Goal: Information Seeking & Learning: Learn about a topic

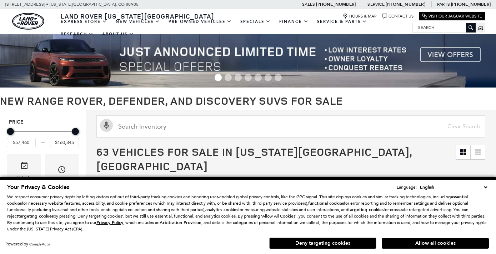
click at [485, 187] on select "English Spanish / Español English / [GEOGRAPHIC_DATA] Korean / 한국어 Vietnamese /…" at bounding box center [453, 186] width 71 height 7
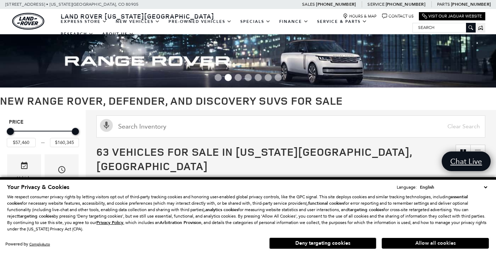
click at [431, 243] on button "Allow all cookies" at bounding box center [435, 243] width 107 height 11
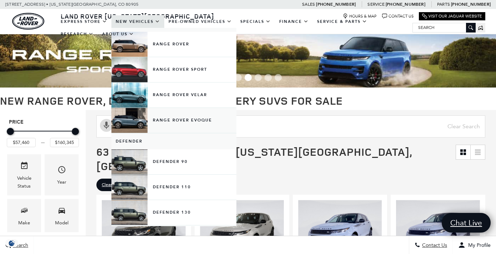
scroll to position [43, 0]
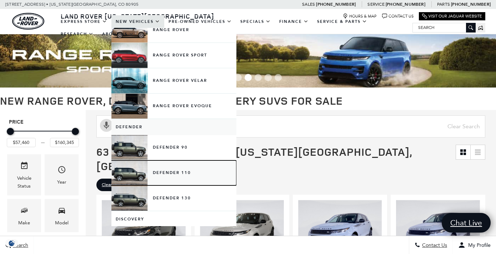
click at [187, 172] on link "Defender 110" at bounding box center [173, 172] width 125 height 25
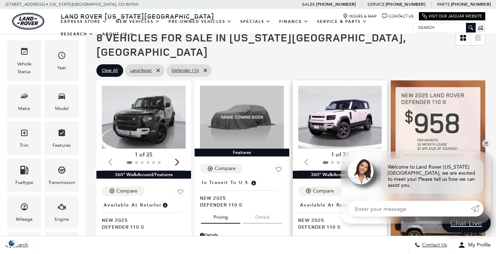
scroll to position [91, 0]
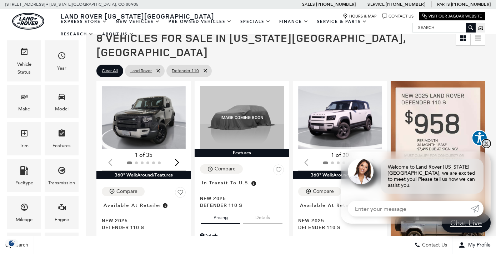
click at [485, 148] on link "✕" at bounding box center [486, 143] width 9 height 9
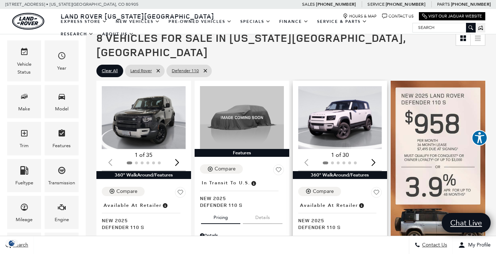
click at [374, 154] on div "Next slide" at bounding box center [373, 162] width 10 height 16
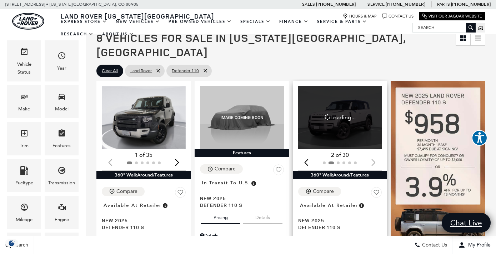
click at [374, 159] on div at bounding box center [340, 163] width 84 height 8
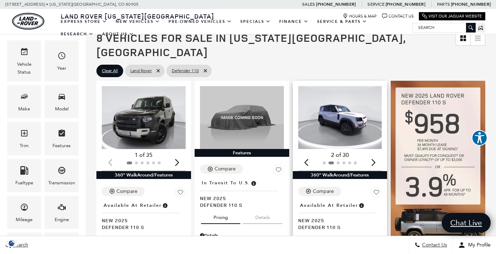
click at [374, 154] on div "Next slide" at bounding box center [373, 162] width 10 height 16
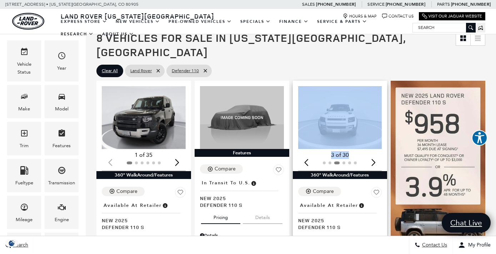
click at [374, 154] on div "Next slide" at bounding box center [373, 162] width 10 height 16
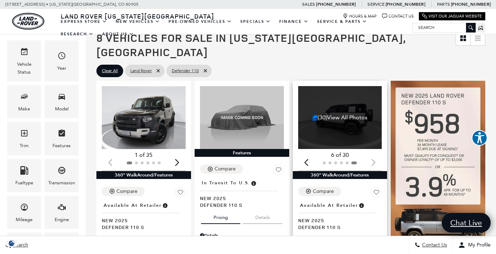
click at [374, 159] on div at bounding box center [340, 163] width 84 height 8
click at [354, 114] on link "(30) View All Photos" at bounding box center [339, 117] width 55 height 7
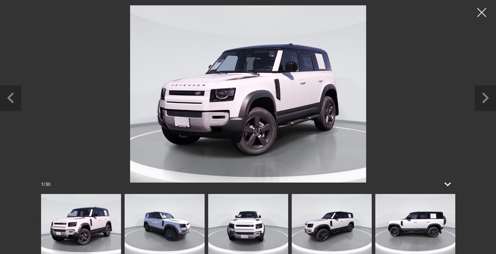
scroll to position [0, 0]
click at [448, 183] on icon at bounding box center [447, 183] width 17 height 17
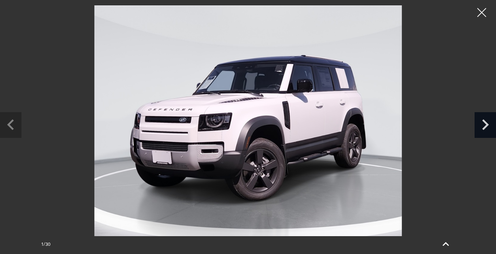
click at [483, 123] on icon "Next slide" at bounding box center [484, 123] width 21 height 23
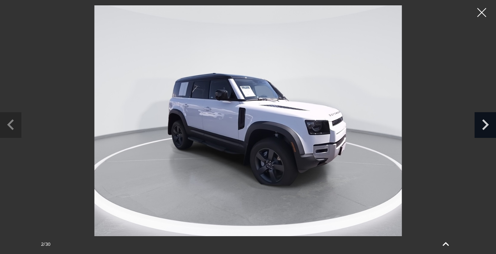
click at [483, 123] on icon "Next slide" at bounding box center [484, 123] width 21 height 23
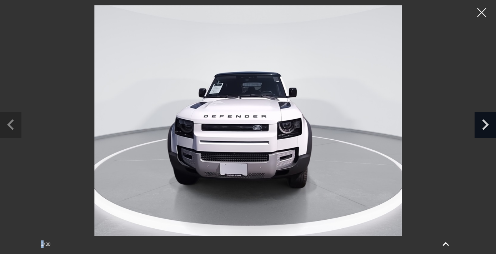
click at [483, 123] on icon "Next slide" at bounding box center [484, 123] width 21 height 23
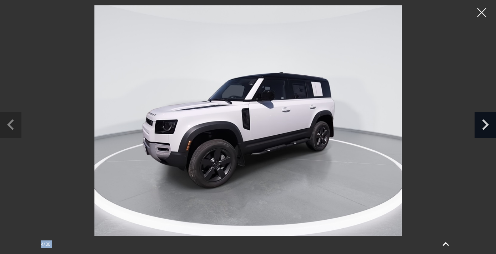
click at [483, 123] on icon "Next slide" at bounding box center [484, 123] width 21 height 23
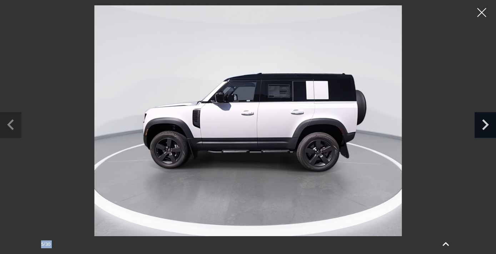
click at [483, 123] on icon "Next slide" at bounding box center [484, 123] width 21 height 23
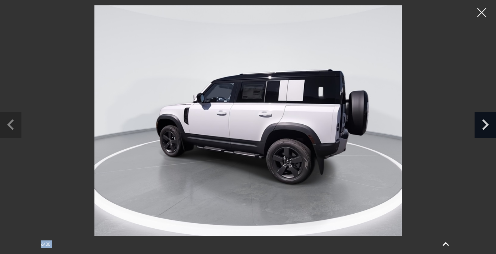
click at [483, 123] on icon "Next slide" at bounding box center [484, 123] width 21 height 23
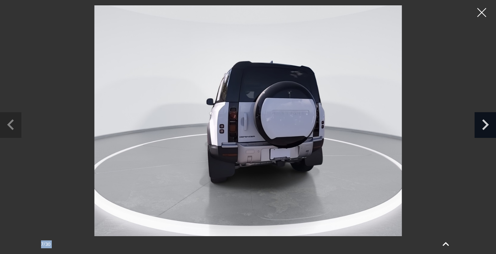
click at [483, 123] on icon "Next slide" at bounding box center [484, 123] width 21 height 23
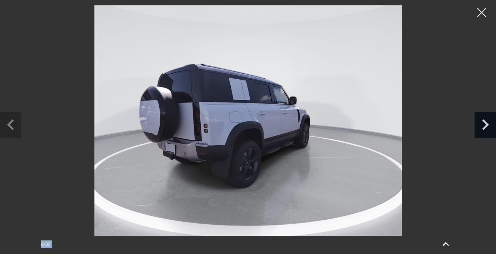
click at [483, 123] on icon "Next slide" at bounding box center [484, 123] width 21 height 23
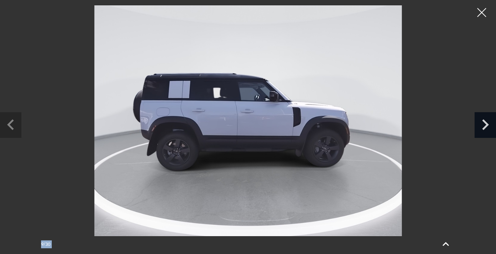
click at [483, 123] on icon "Next slide" at bounding box center [484, 123] width 21 height 23
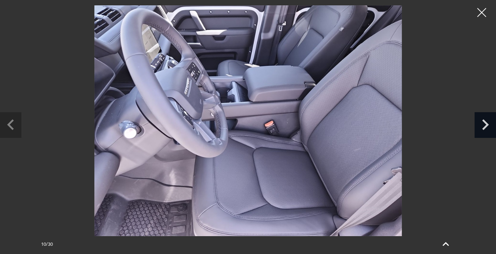
click at [483, 123] on icon "Next slide" at bounding box center [484, 123] width 21 height 23
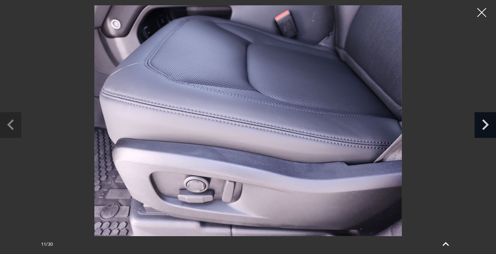
click at [483, 123] on icon "Next slide" at bounding box center [484, 123] width 21 height 23
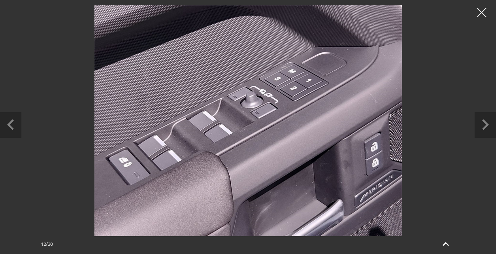
click at [480, 15] on div at bounding box center [481, 12] width 19 height 19
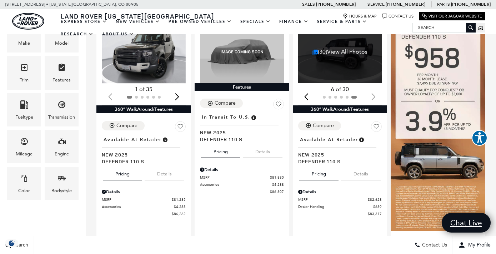
scroll to position [157, 0]
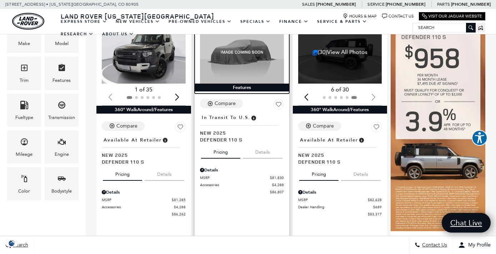
click at [243, 84] on div "Features" at bounding box center [242, 88] width 95 height 8
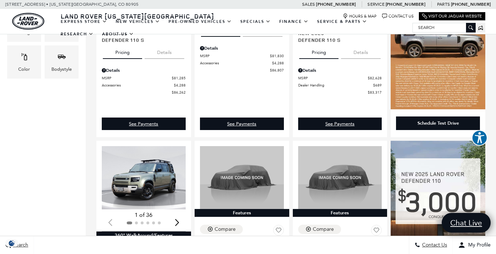
scroll to position [291, 0]
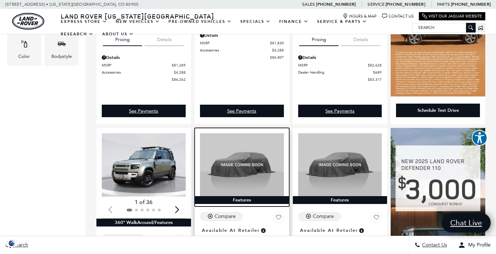
click at [245, 196] on div "Features" at bounding box center [242, 200] width 95 height 8
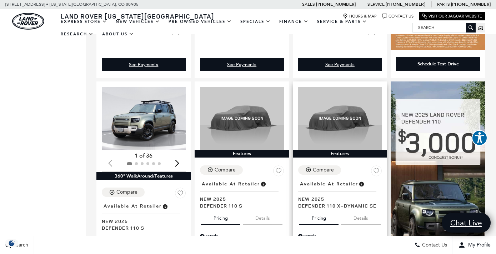
scroll to position [343, 0]
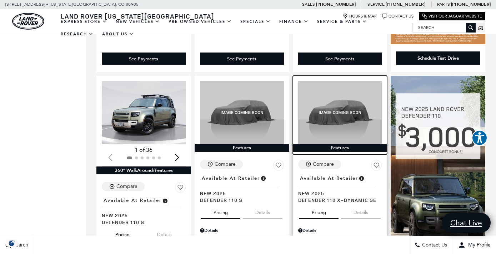
click at [345, 144] on div "Features" at bounding box center [340, 148] width 95 height 8
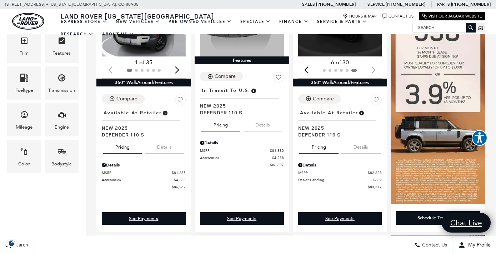
scroll to position [159, 0]
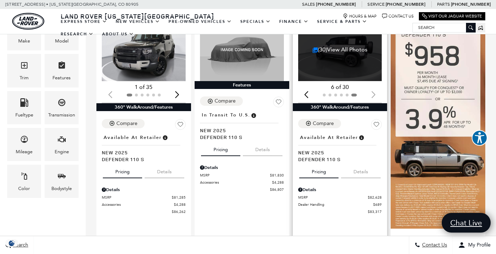
click at [359, 162] on button "Details" at bounding box center [361, 170] width 40 height 16
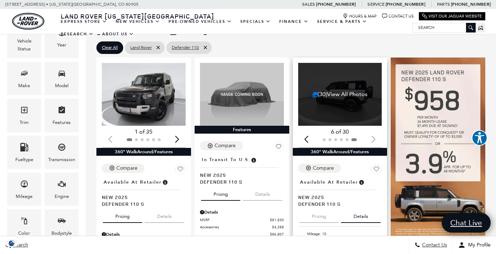
scroll to position [111, 0]
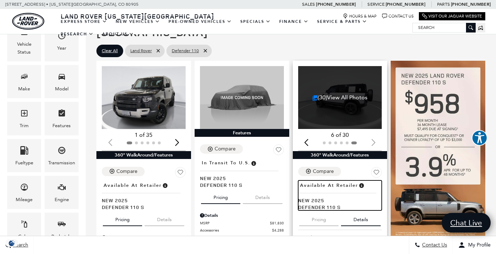
click at [336, 181] on span "Available at Retailer" at bounding box center [329, 185] width 58 height 8
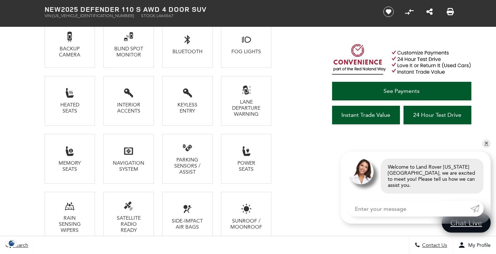
scroll to position [584, 0]
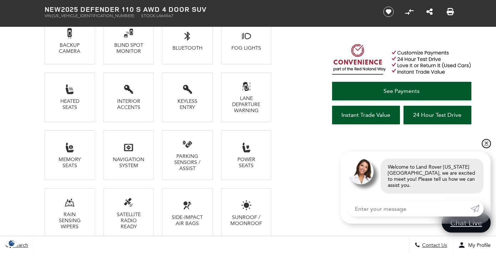
click at [486, 148] on link "✕" at bounding box center [486, 143] width 9 height 9
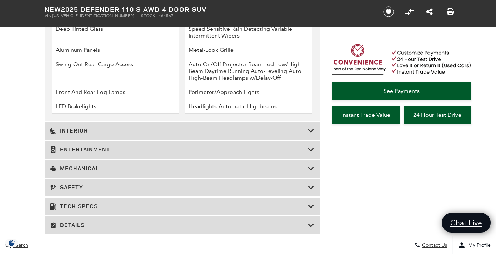
scroll to position [1157, 0]
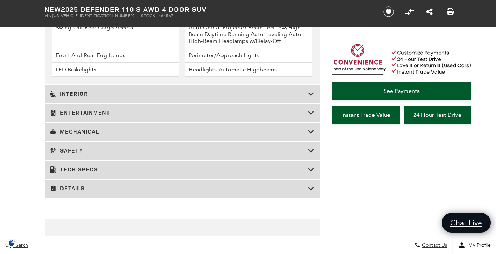
click at [308, 132] on icon at bounding box center [311, 131] width 6 height 7
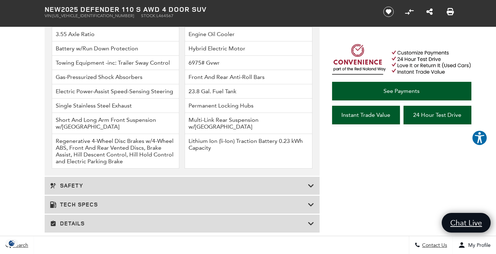
scroll to position [1101, 0]
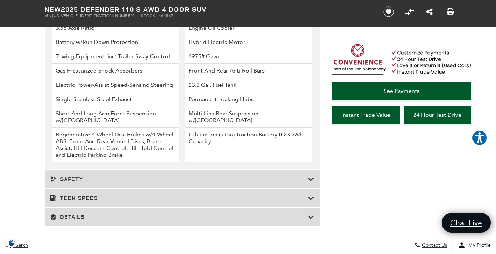
click at [310, 200] on icon at bounding box center [311, 198] width 6 height 7
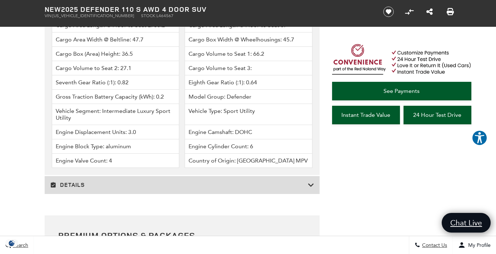
scroll to position [1734, 0]
click at [247, 181] on h3 "Details" at bounding box center [179, 184] width 258 height 7
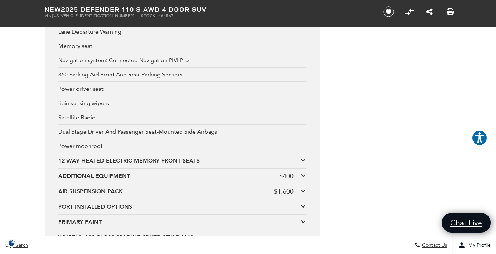
scroll to position [2653, 0]
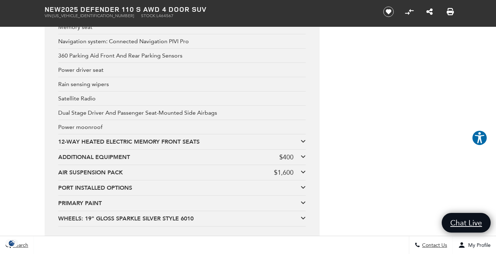
click at [300, 141] on div "12-WAY HEATED ELECTRIC MEMORY FRONT SEATS" at bounding box center [179, 142] width 242 height 8
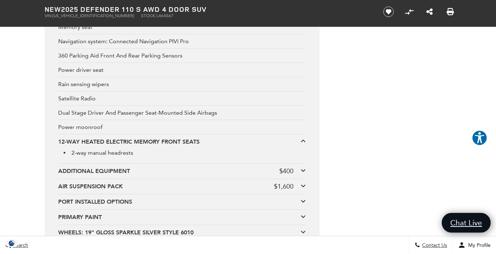
click at [300, 141] on div "12-WAY HEATED ELECTRIC MEMORY FRONT SEATS" at bounding box center [179, 142] width 242 height 8
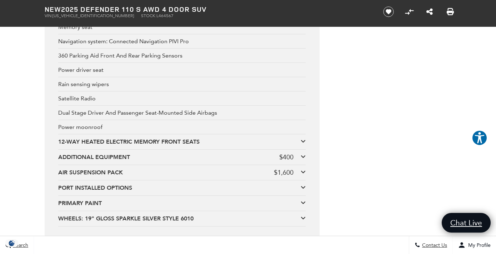
click at [303, 143] on icon at bounding box center [302, 141] width 5 height 6
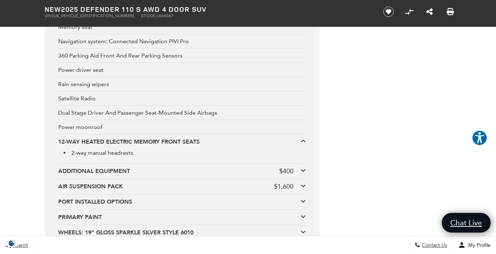
click at [303, 171] on icon at bounding box center [302, 170] width 5 height 6
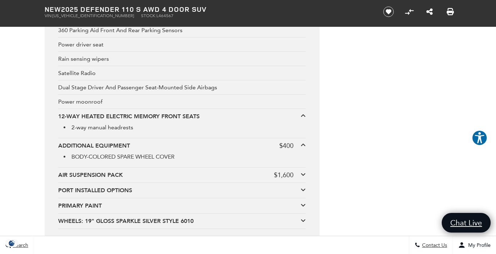
scroll to position [2681, 0]
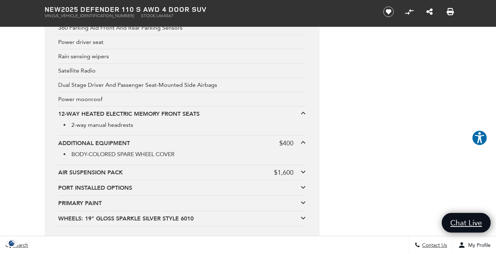
click at [303, 171] on icon at bounding box center [302, 172] width 5 height 6
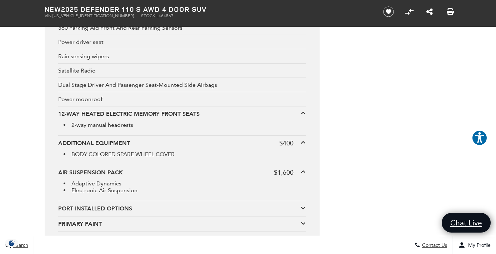
click at [303, 171] on icon at bounding box center [302, 172] width 5 height 6
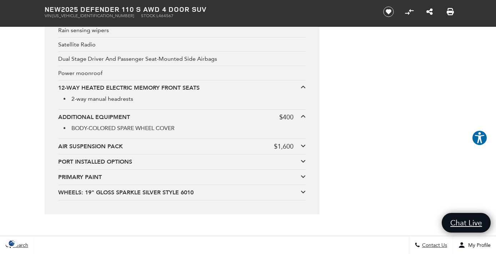
scroll to position [2708, 0]
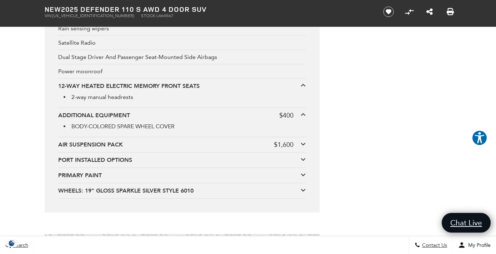
click at [303, 162] on div at bounding box center [302, 160] width 5 height 8
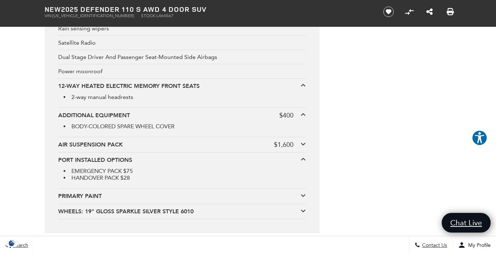
click at [302, 193] on icon at bounding box center [302, 195] width 5 height 6
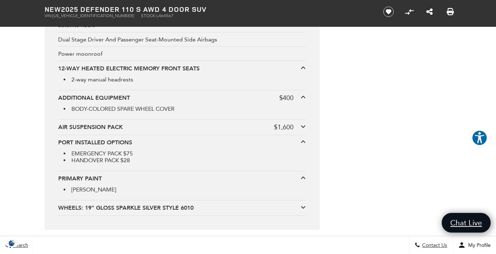
scroll to position [2728, 0]
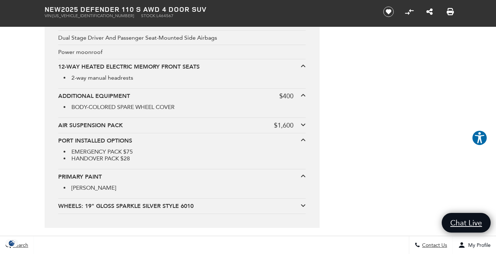
click at [303, 204] on icon at bounding box center [302, 205] width 5 height 6
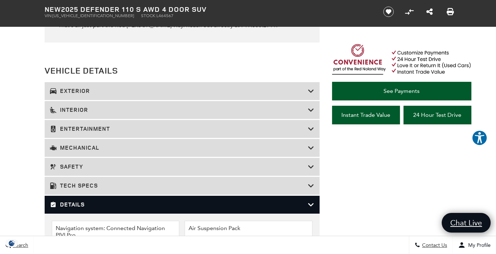
scroll to position [928, 0]
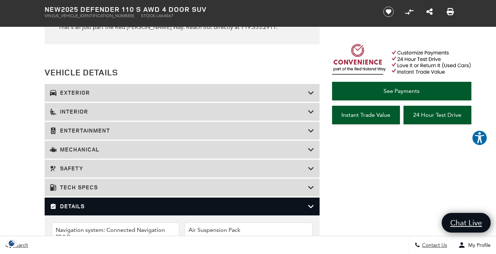
click at [314, 90] on div "Exterior" at bounding box center [182, 93] width 275 height 18
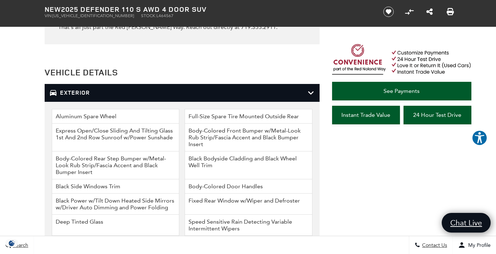
click at [314, 90] on div "Exterior" at bounding box center [182, 93] width 275 height 18
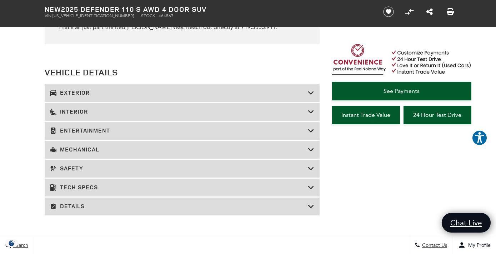
click at [310, 110] on icon at bounding box center [311, 111] width 6 height 7
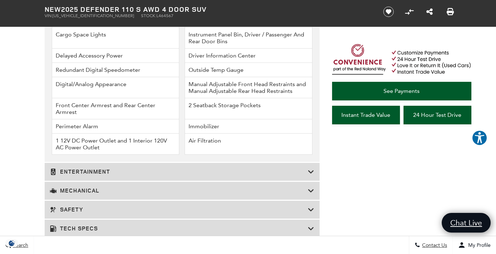
scroll to position [1284, 0]
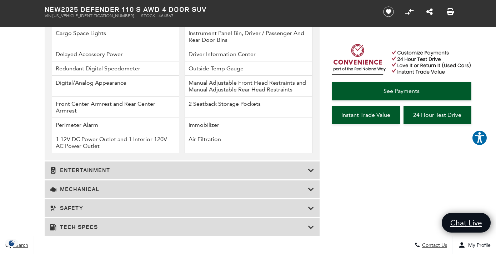
click at [309, 168] on icon at bounding box center [311, 170] width 6 height 7
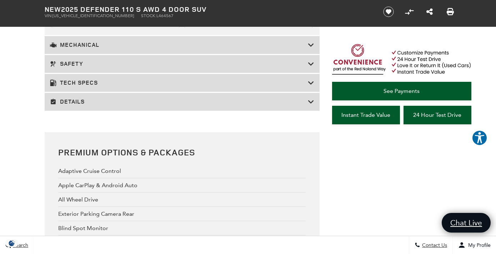
scroll to position [1141, 0]
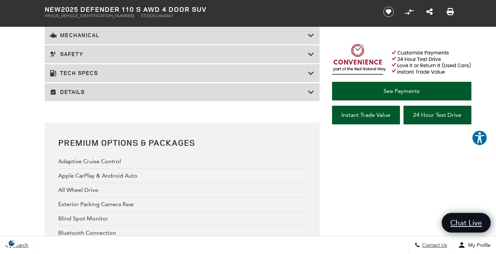
click at [309, 96] on div "Details" at bounding box center [182, 92] width 275 height 18
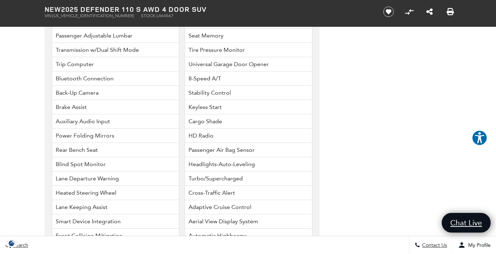
scroll to position [2162, 0]
